Goal: Information Seeking & Learning: Understand process/instructions

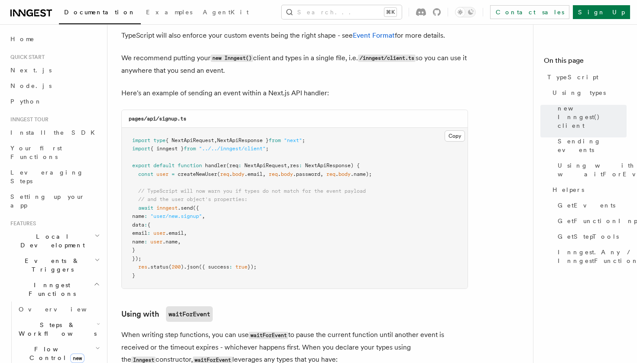
scroll to position [674, 0]
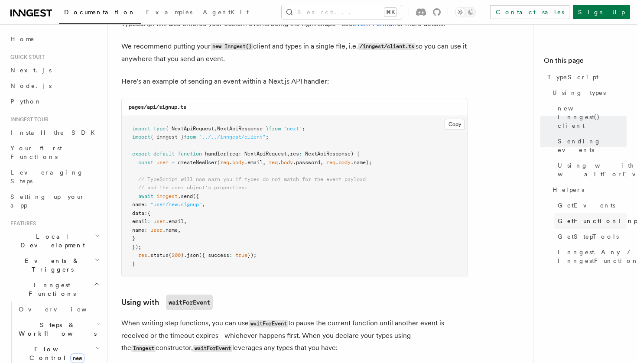
click at [564, 217] on span "GetFunctionInput" at bounding box center [600, 221] width 85 height 9
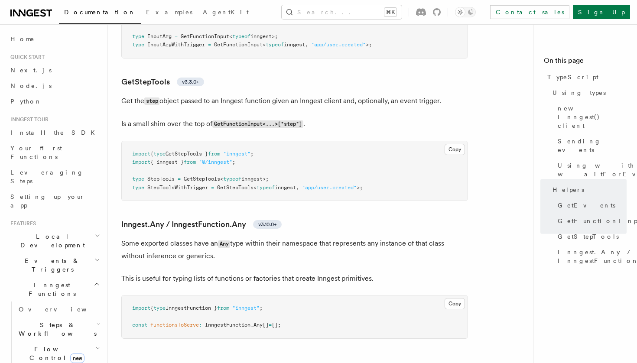
scroll to position [1994, 0]
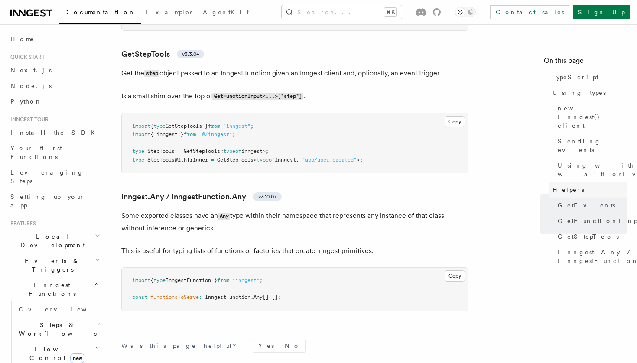
click at [579, 182] on link "Helpers" at bounding box center [588, 190] width 78 height 16
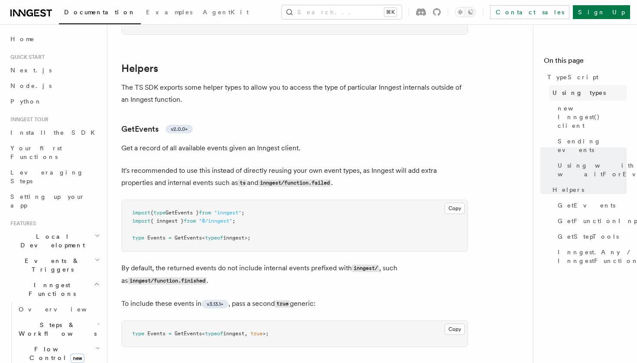
click at [573, 95] on span "Using types" at bounding box center [579, 92] width 53 height 9
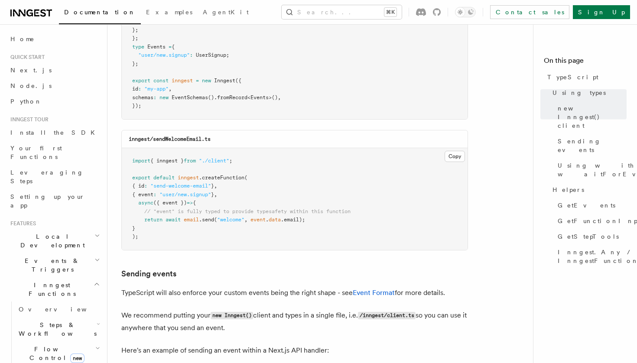
scroll to position [421, 0]
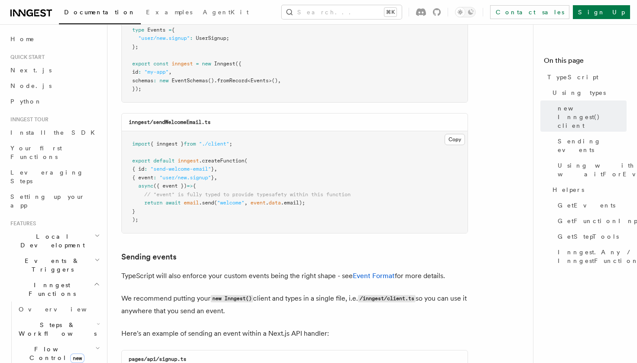
click at [97, 345] on icon "button" at bounding box center [97, 348] width 5 height 7
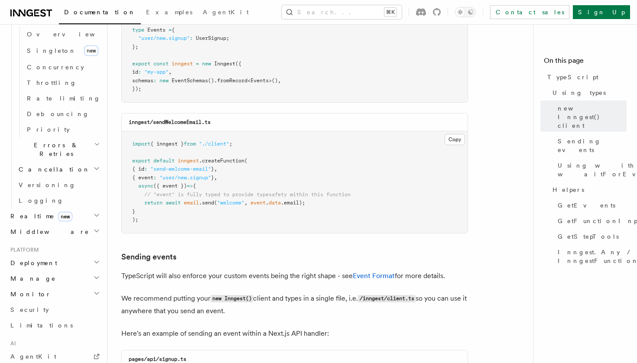
scroll to position [368, 0]
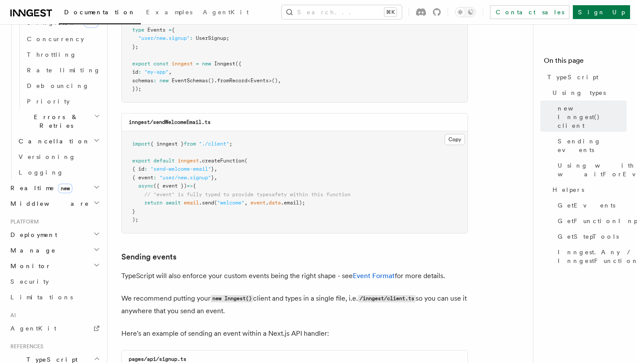
click at [67, 196] on h2 "Middleware" at bounding box center [54, 204] width 95 height 16
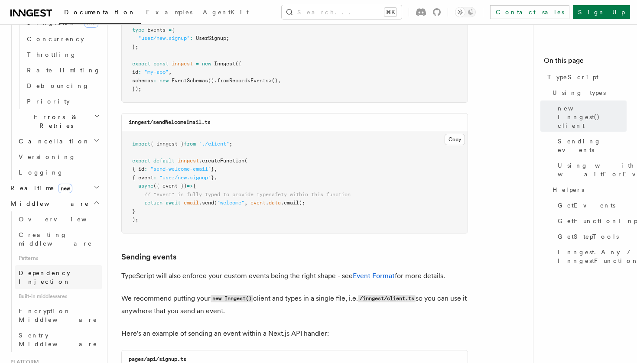
click at [85, 265] on link "Dependency Injection" at bounding box center [58, 277] width 87 height 24
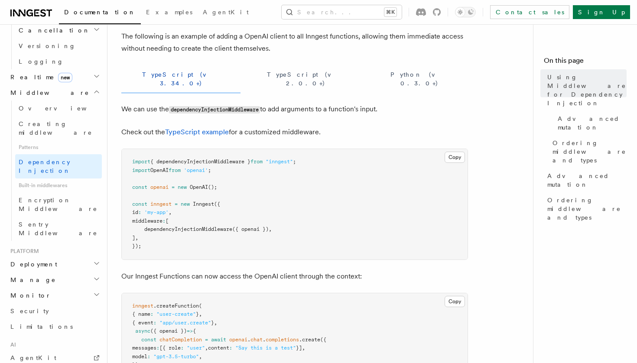
scroll to position [43, 0]
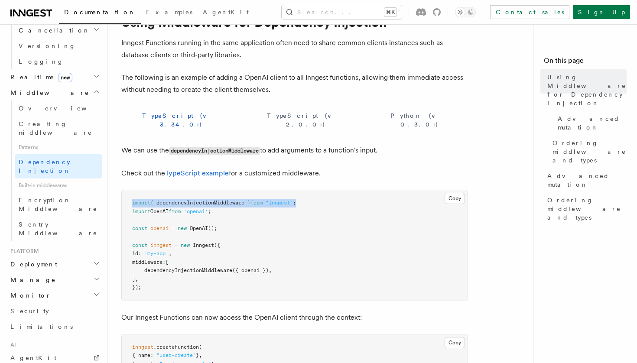
drag, startPoint x: 317, startPoint y: 195, endPoint x: 132, endPoint y: 195, distance: 185.6
click at [132, 195] on pre "import { dependencyInjectionMiddleware } from "inngest" ; import OpenAI from 'o…" at bounding box center [295, 245] width 346 height 111
copy span "import { dependencyInjectionMiddleware } from "inngest" ;"
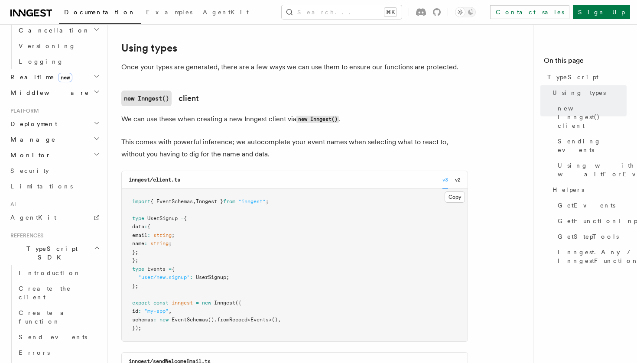
scroll to position [1535, 0]
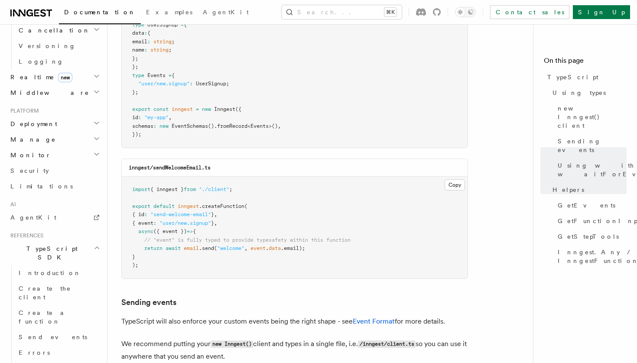
scroll to position [182, 0]
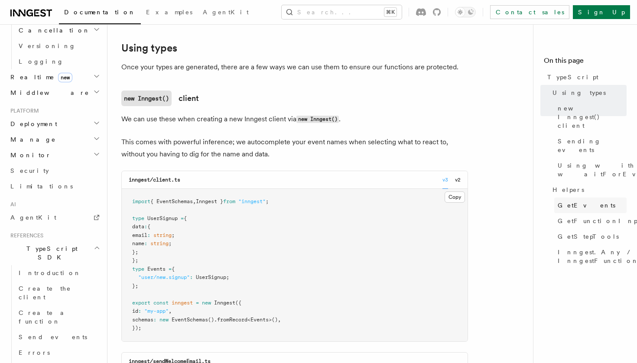
click at [584, 201] on span "GetEvents" at bounding box center [587, 205] width 58 height 9
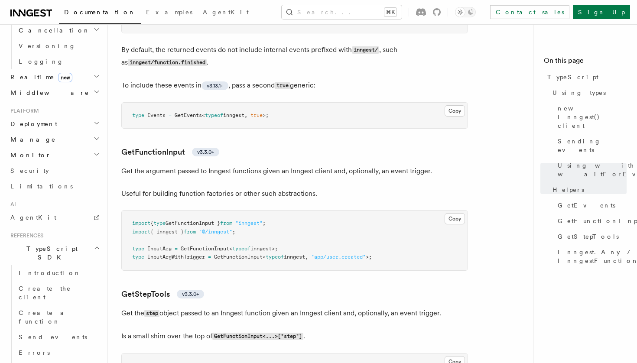
scroll to position [1785, 0]
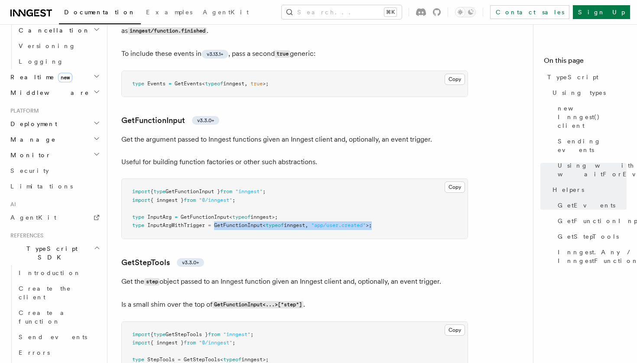
drag, startPoint x: 216, startPoint y: 203, endPoint x: 395, endPoint y: 202, distance: 178.2
click at [395, 202] on pre "import { type GetFunctionInput } from "inngest" ; import { inngest } from "@/in…" at bounding box center [295, 209] width 346 height 60
copy span "GetFunctionInput < typeof inngest , "app/user.created" >;"
